Goal: Transaction & Acquisition: Purchase product/service

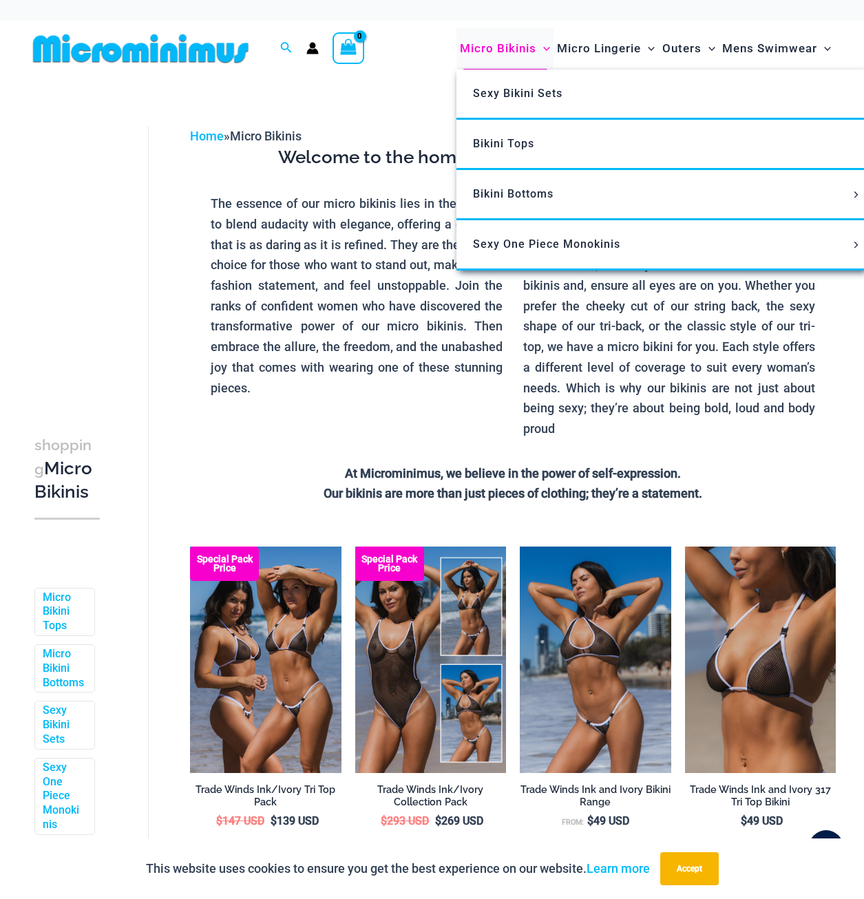
click at [496, 43] on span "Micro Bikinis" at bounding box center [498, 48] width 76 height 35
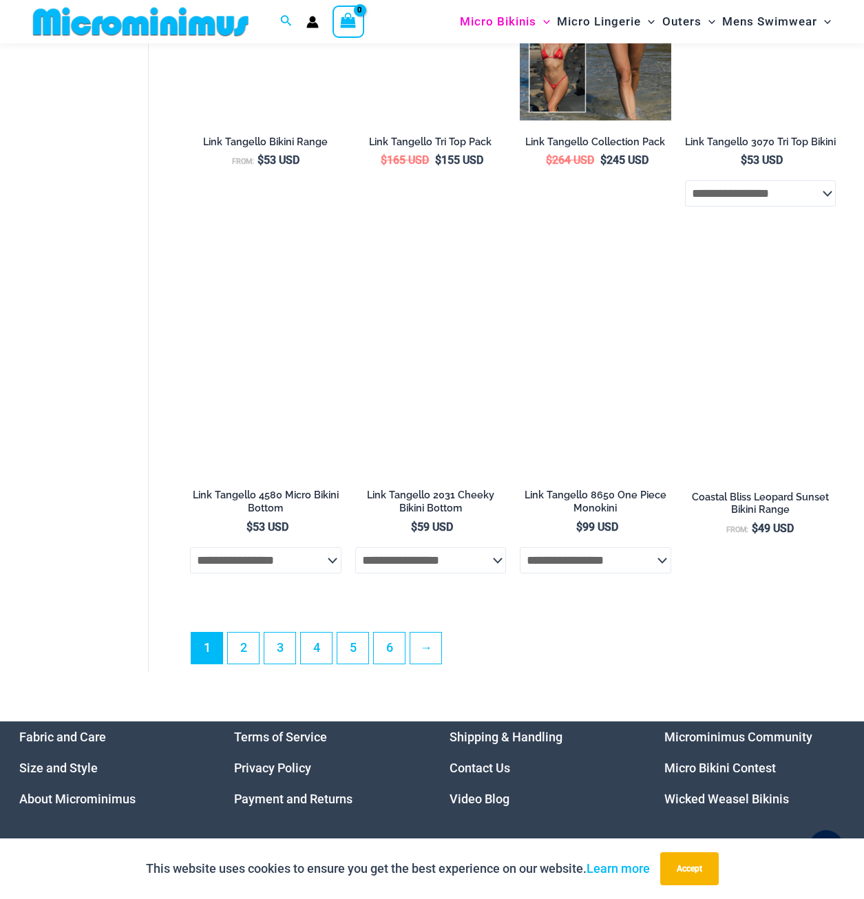
scroll to position [2811, 0]
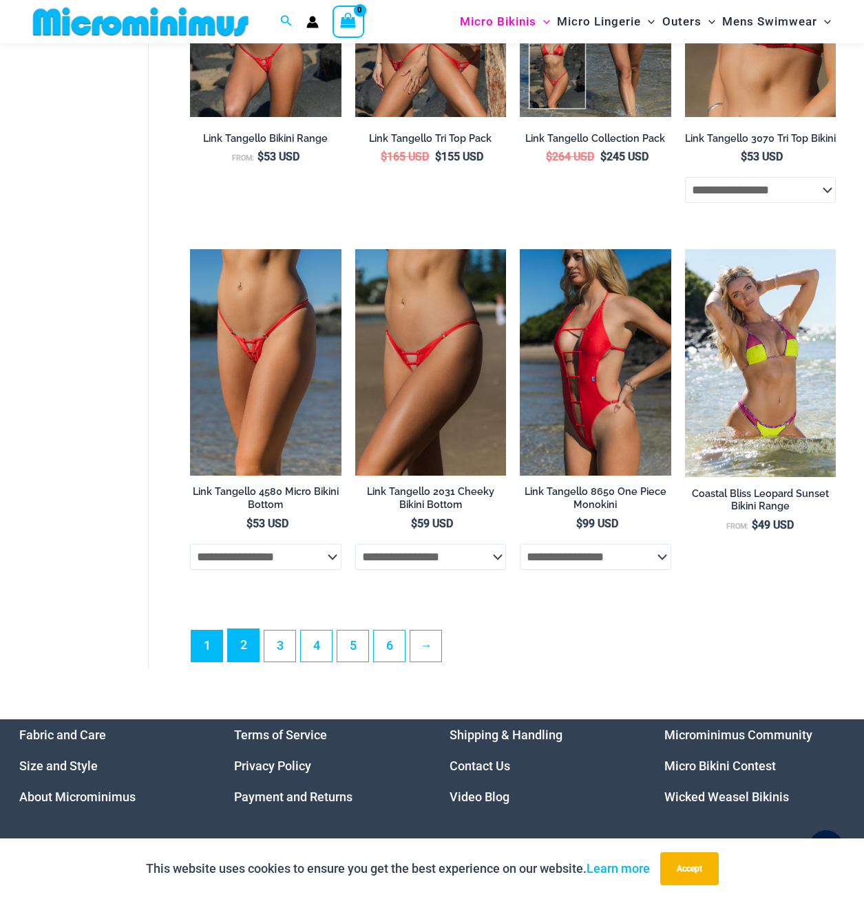
click at [247, 662] on link "2" at bounding box center [243, 645] width 31 height 32
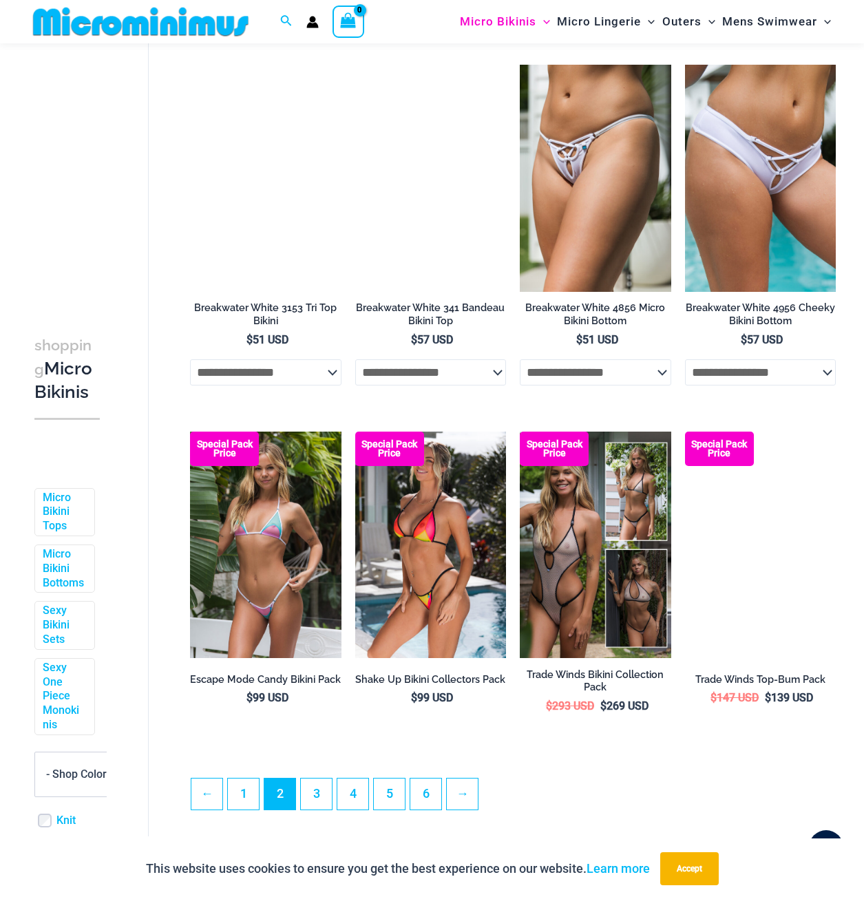
scroll to position [2330, 0]
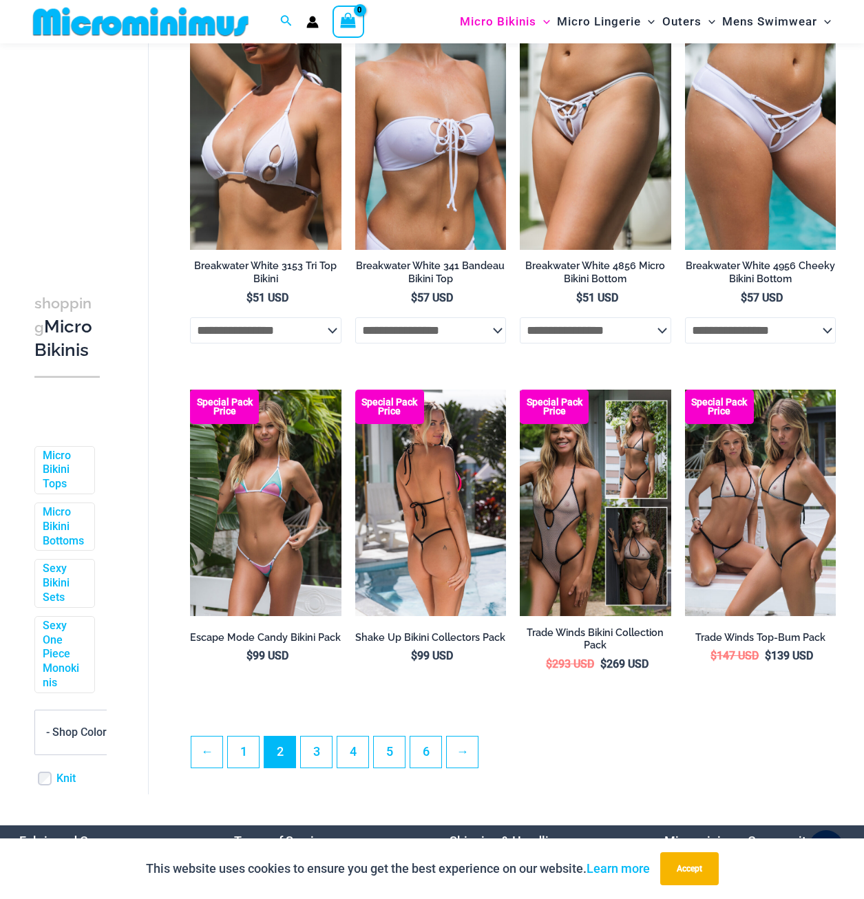
click at [433, 517] on img at bounding box center [430, 503] width 151 height 227
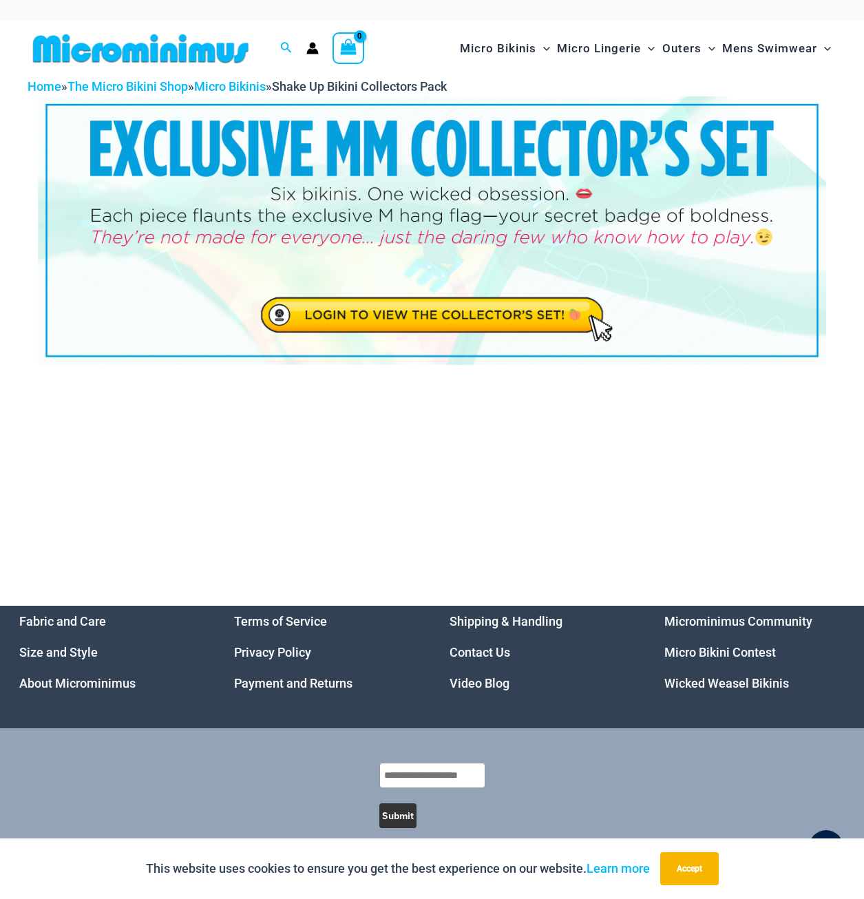
click at [431, 322] on img at bounding box center [432, 230] width 788 height 268
